Goal: Navigation & Orientation: Find specific page/section

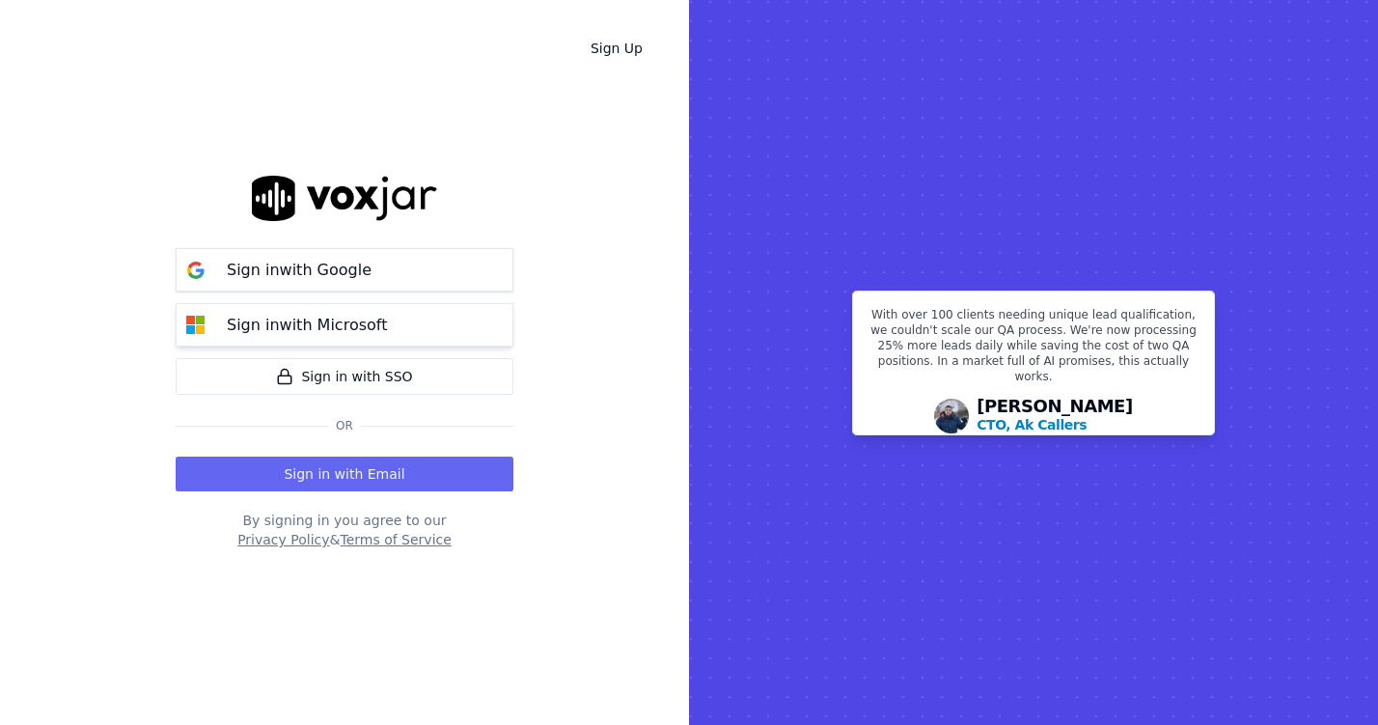
click at [408, 330] on button "Sign in with Microsoft" at bounding box center [345, 324] width 338 height 43
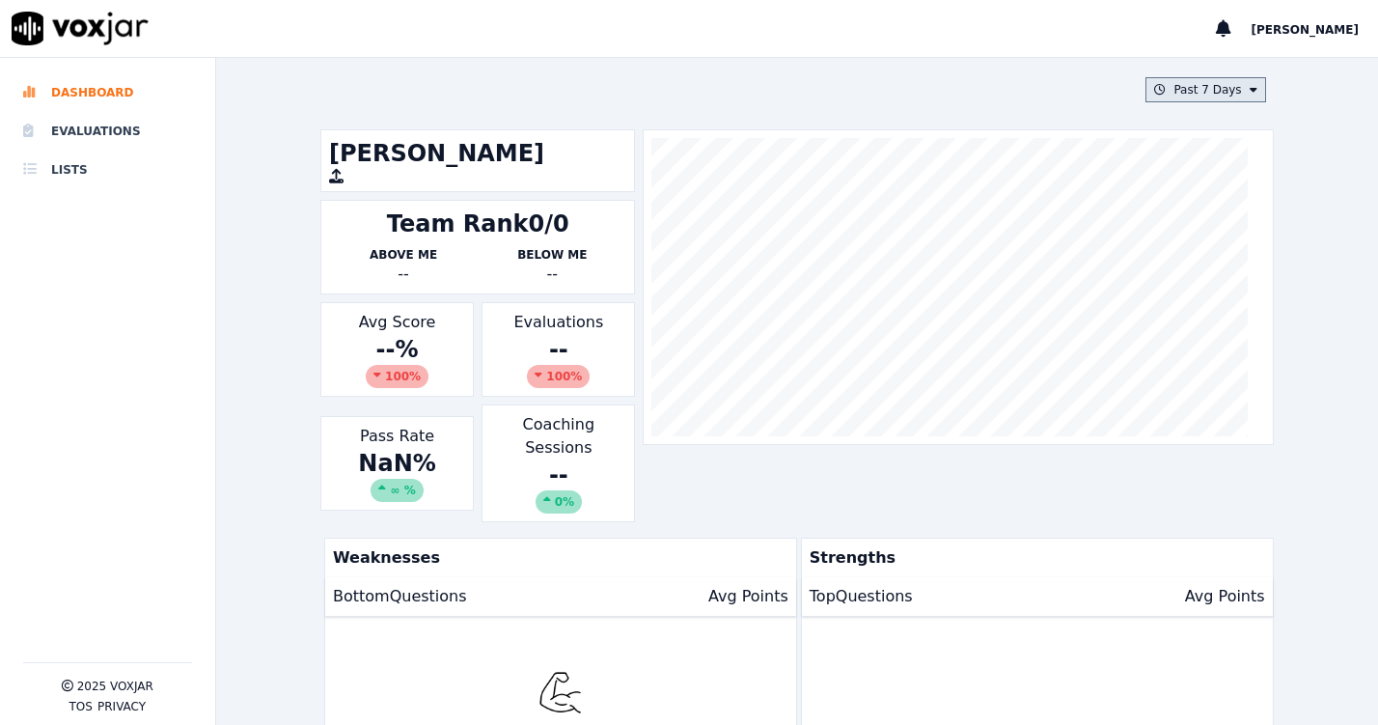
click at [1235, 83] on button "Past 7 Days" at bounding box center [1206, 89] width 120 height 25
click at [1177, 263] on div "This Year" at bounding box center [1203, 264] width 52 height 15
click at [1177, 244] on div "This Month" at bounding box center [1209, 241] width 64 height 15
click at [1220, 319] on button "Add" at bounding box center [1237, 311] width 38 height 31
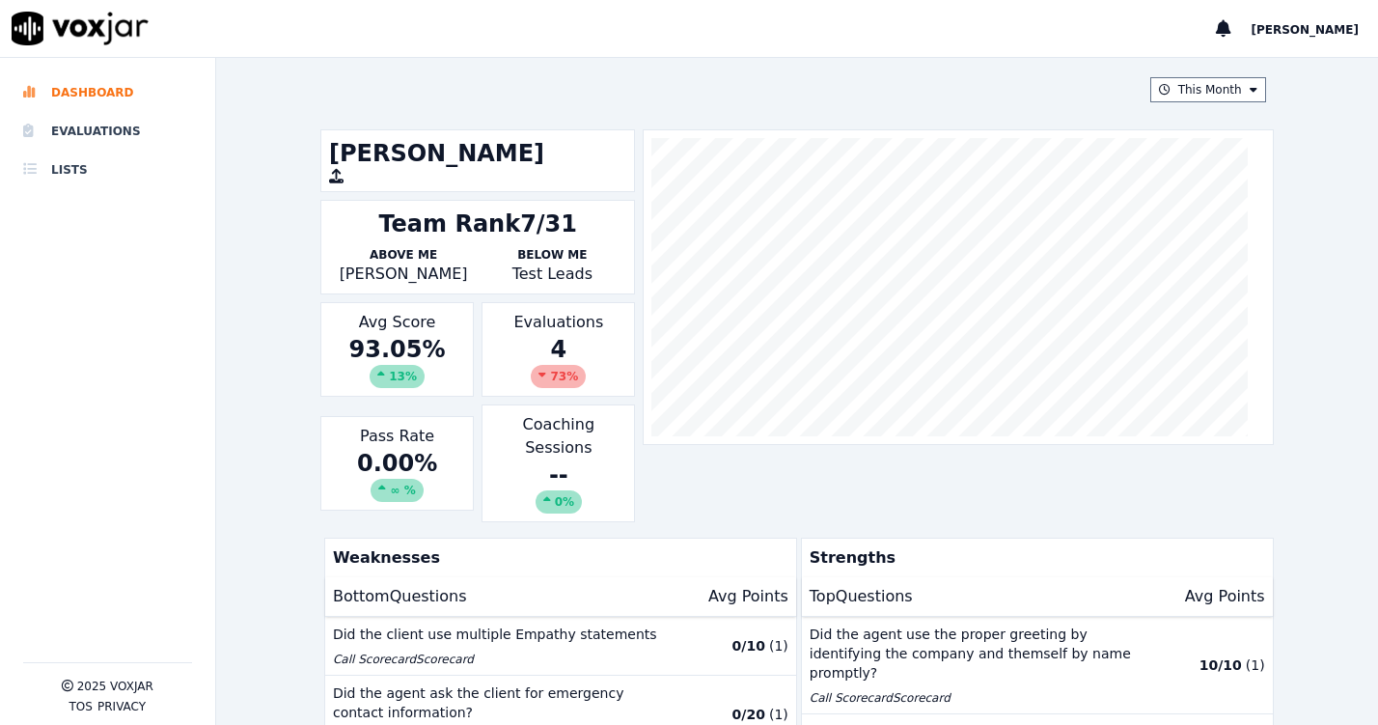
click at [531, 370] on div "73 %" at bounding box center [558, 376] width 55 height 23
click at [539, 372] on icon at bounding box center [543, 375] width 8 height 12
click at [553, 326] on div "Evaluations 4 73 %" at bounding box center [558, 349] width 153 height 95
click at [94, 123] on li "Evaluations" at bounding box center [107, 131] width 169 height 39
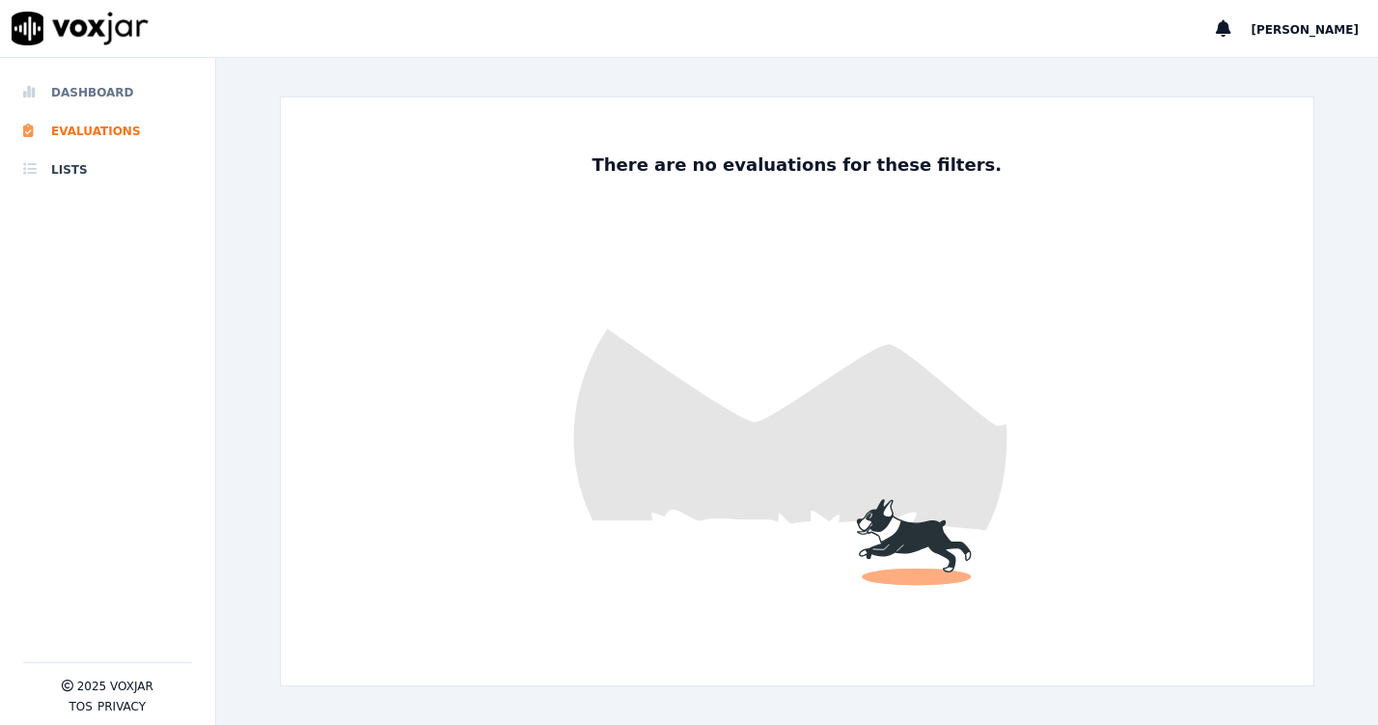
click at [88, 95] on li "Dashboard" at bounding box center [107, 92] width 169 height 39
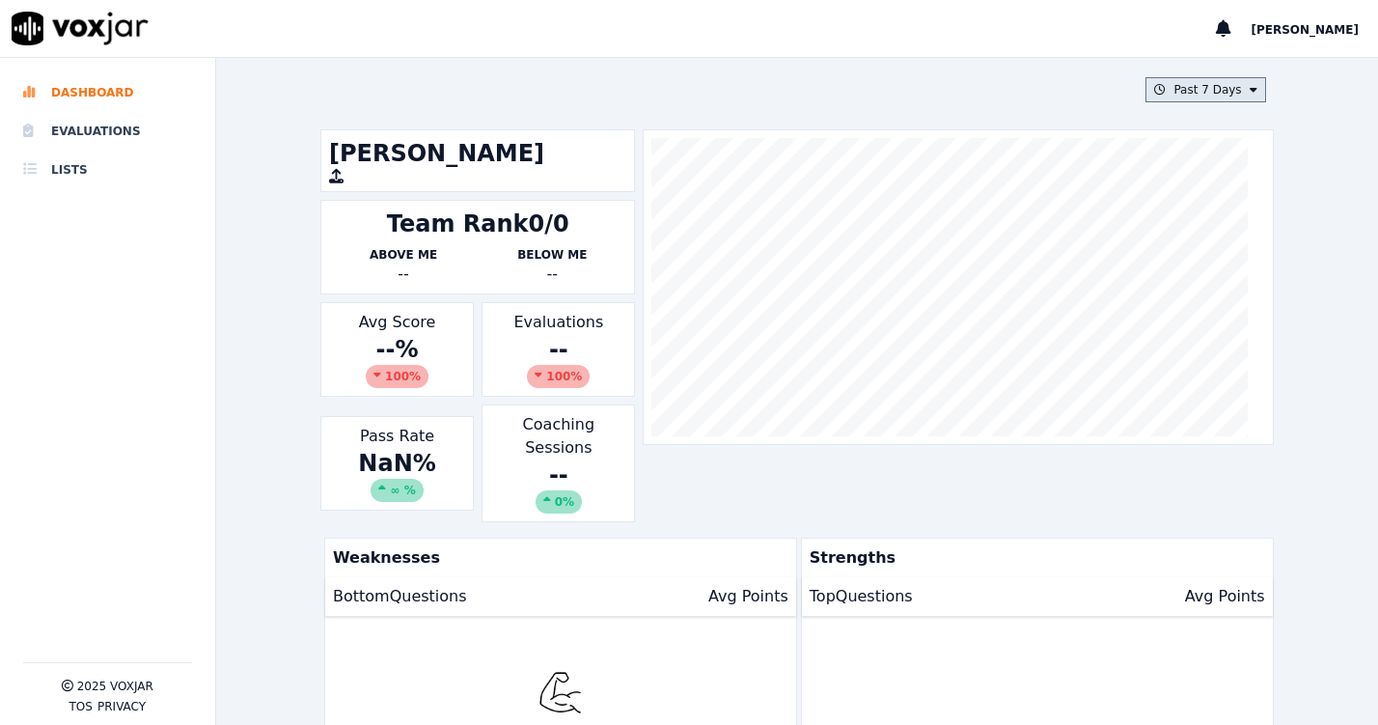
click at [1193, 95] on button "Past 7 Days" at bounding box center [1206, 89] width 120 height 25
click at [1177, 215] on div "Past 30 Days" at bounding box center [1214, 217] width 75 height 15
click at [1218, 319] on button "Add" at bounding box center [1237, 311] width 38 height 31
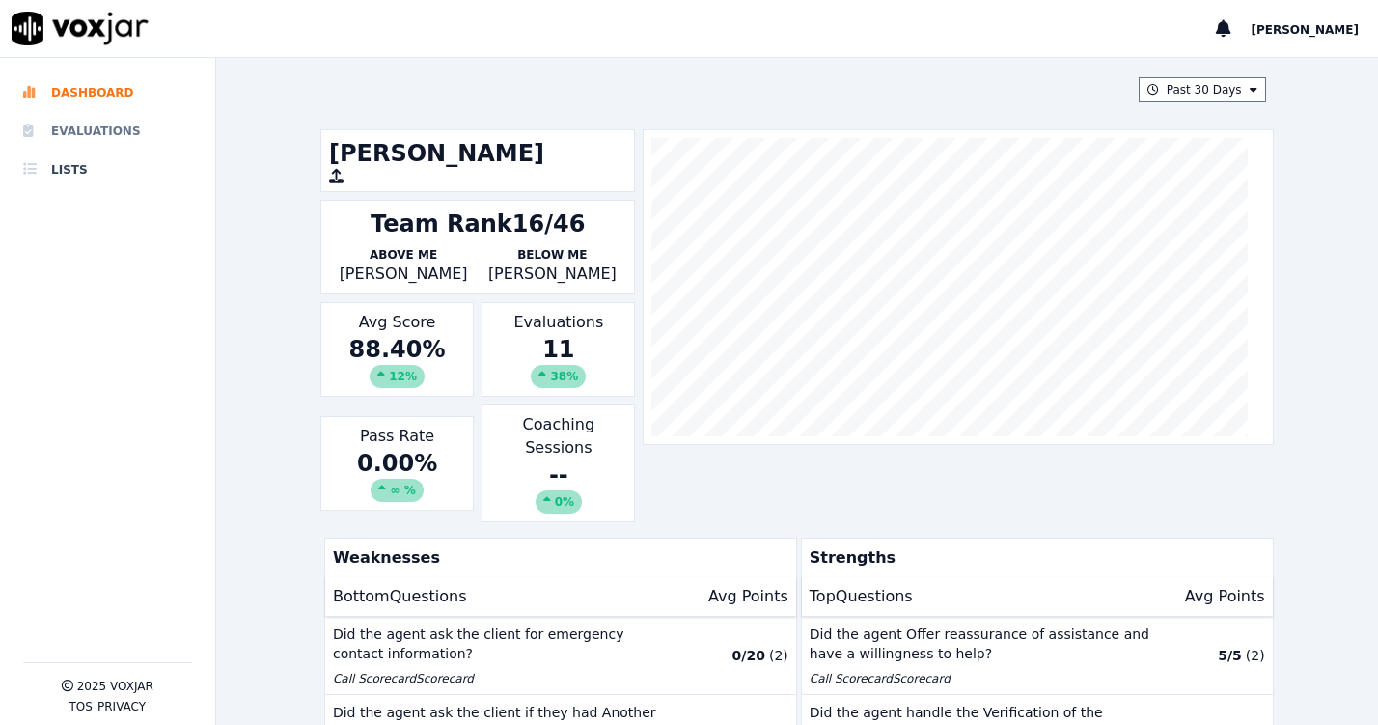
click at [69, 146] on li "Evaluations" at bounding box center [107, 131] width 169 height 39
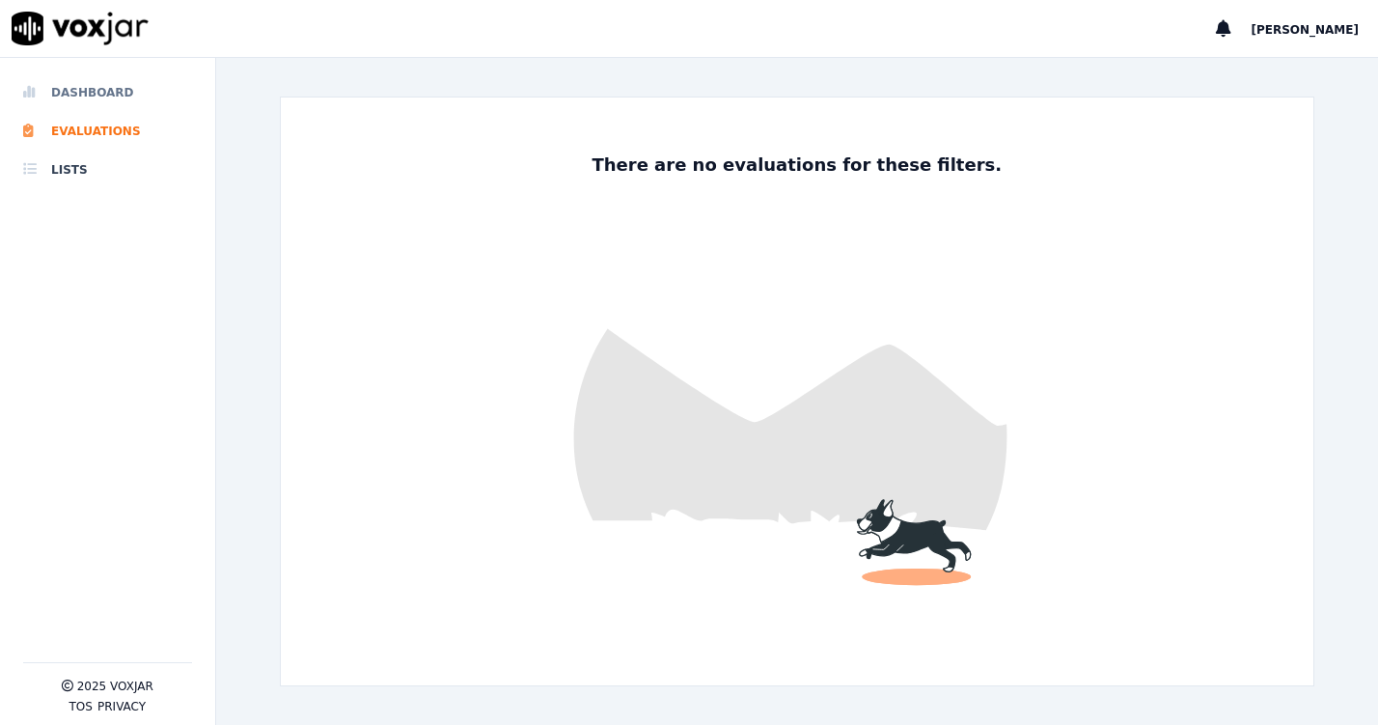
click at [88, 102] on li "Dashboard" at bounding box center [107, 92] width 169 height 39
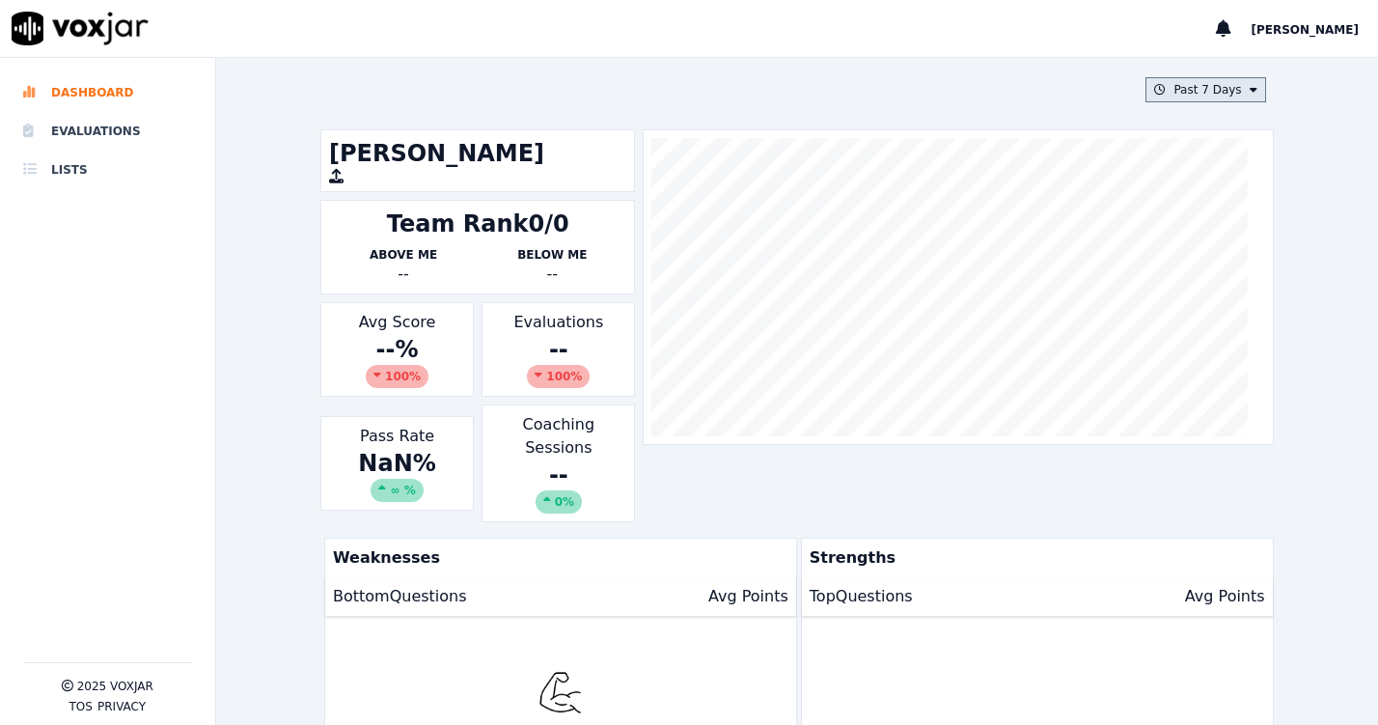
click at [1193, 84] on button "Past 7 Days" at bounding box center [1206, 89] width 120 height 25
click at [1177, 211] on div "Past 30 Days" at bounding box center [1214, 217] width 75 height 15
click at [1218, 327] on button "Add" at bounding box center [1237, 311] width 38 height 31
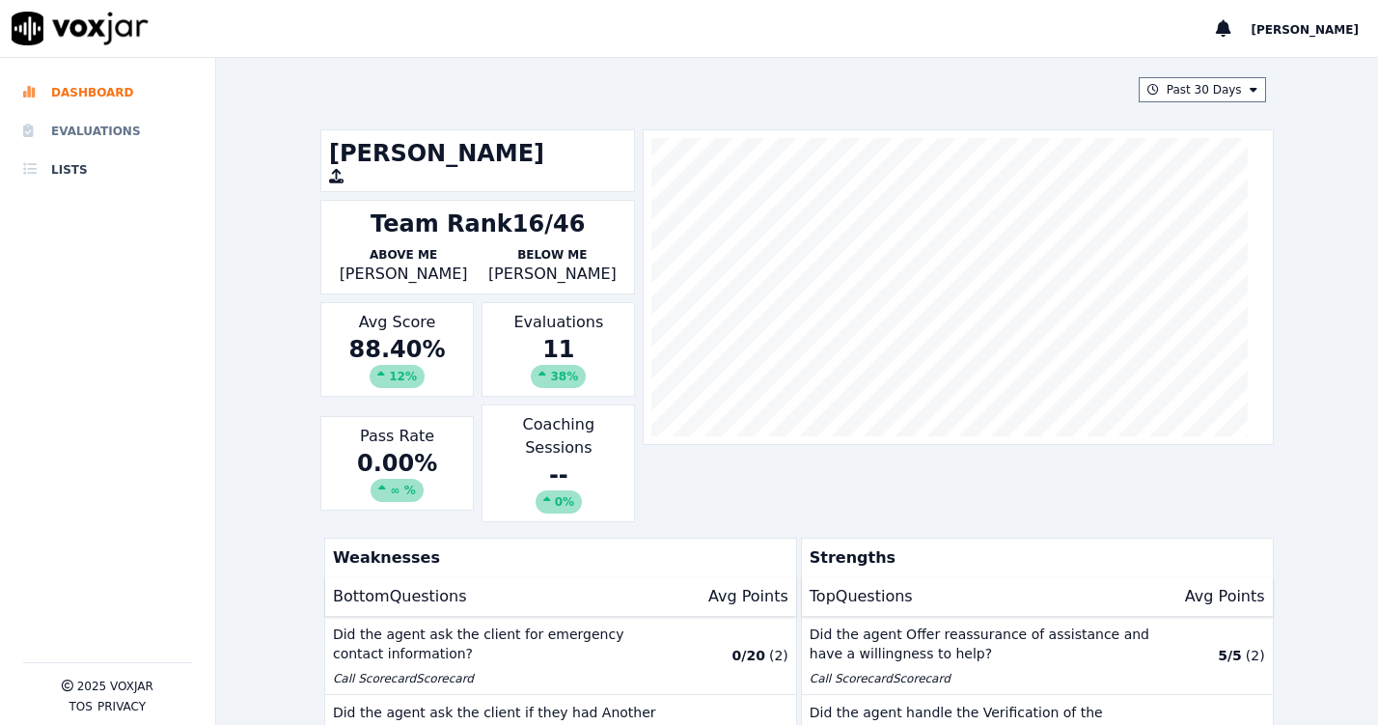
click at [84, 132] on li "Evaluations" at bounding box center [107, 131] width 169 height 39
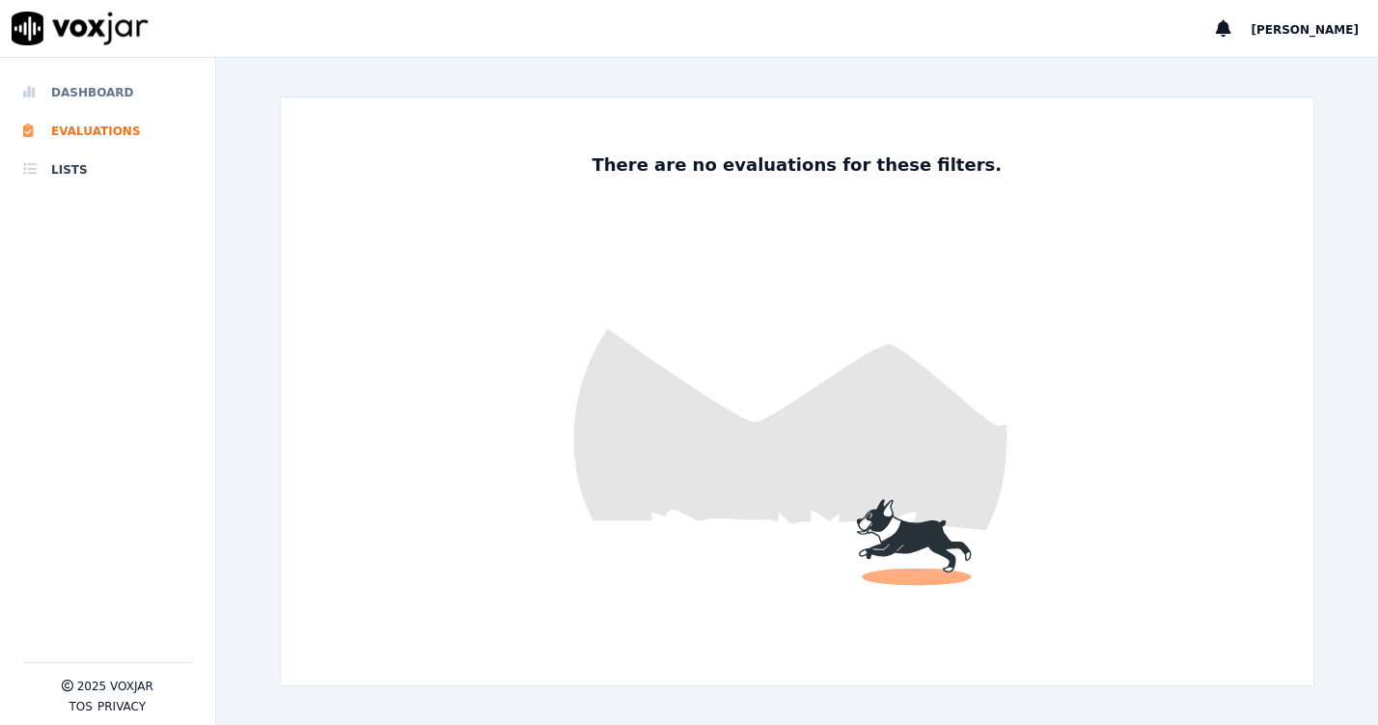
click at [100, 103] on li "Dashboard" at bounding box center [107, 92] width 169 height 39
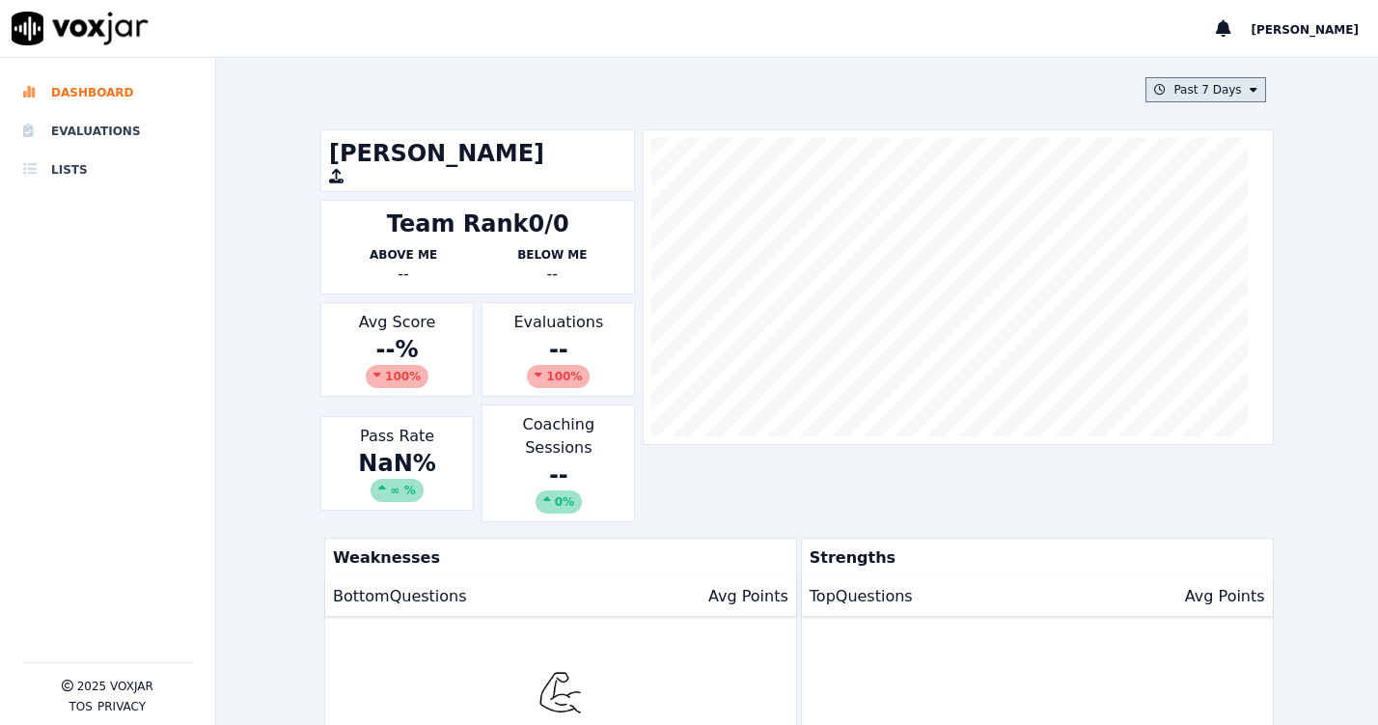
click at [1189, 89] on button "Past 7 Days" at bounding box center [1206, 89] width 120 height 25
click at [1177, 222] on div "Past 30 Days" at bounding box center [1214, 217] width 75 height 15
click at [1177, 235] on div "This Month" at bounding box center [1209, 241] width 64 height 15
click at [1218, 316] on button "Add" at bounding box center [1237, 311] width 38 height 31
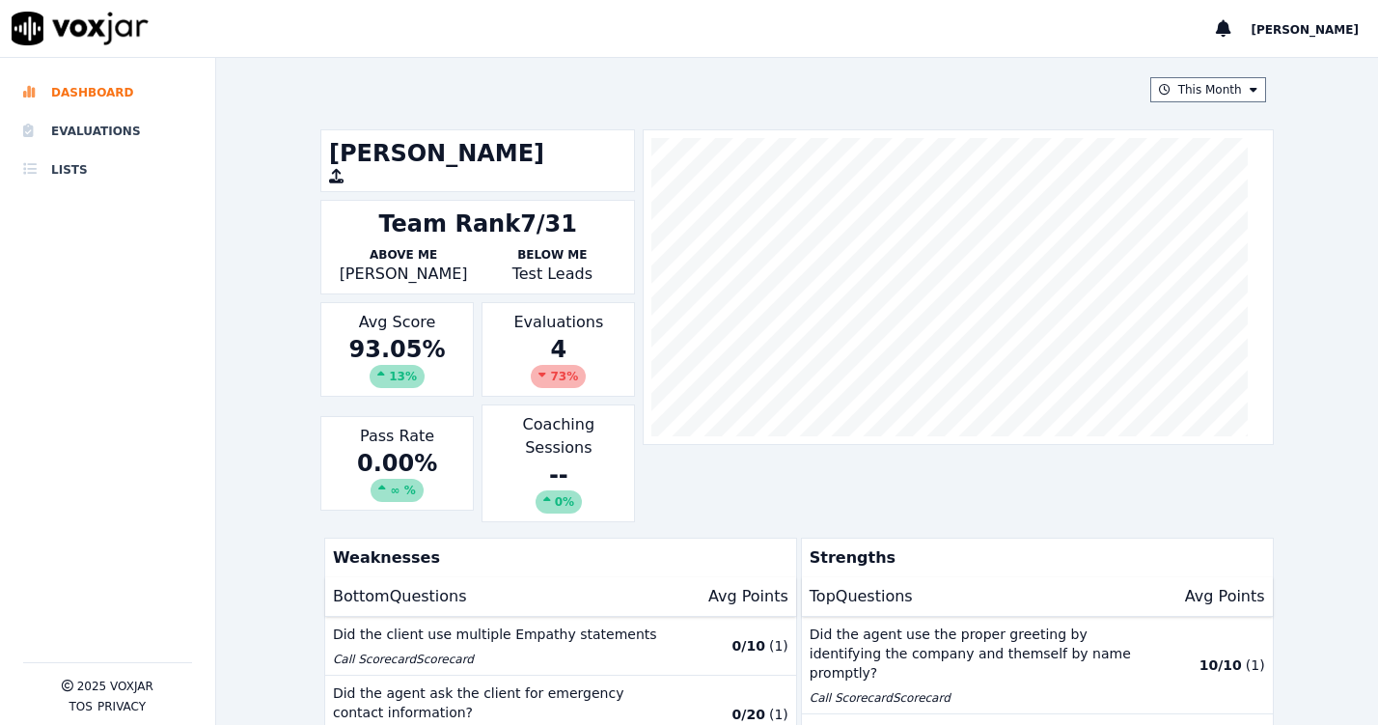
click at [560, 365] on div "73 %" at bounding box center [558, 376] width 55 height 23
